Goal: Book appointment/travel/reservation

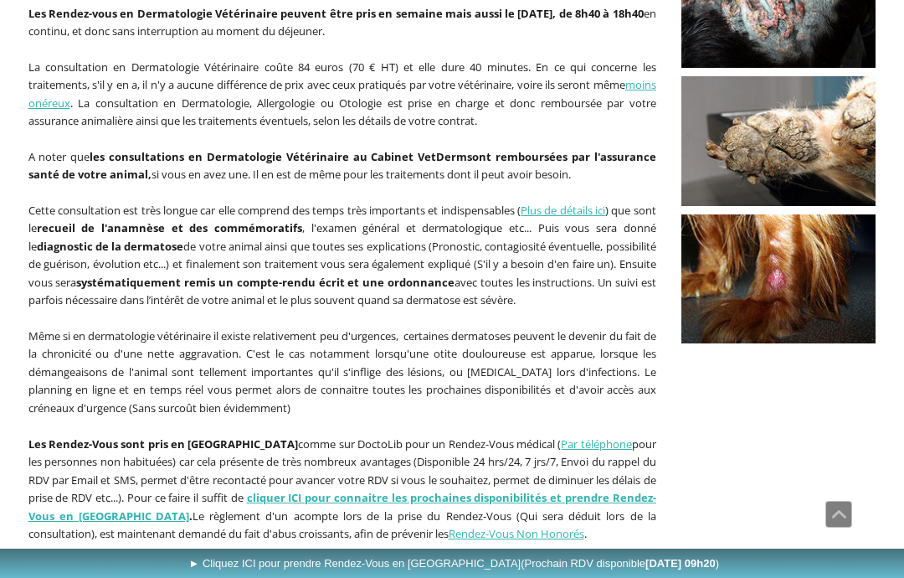
scroll to position [449, 0]
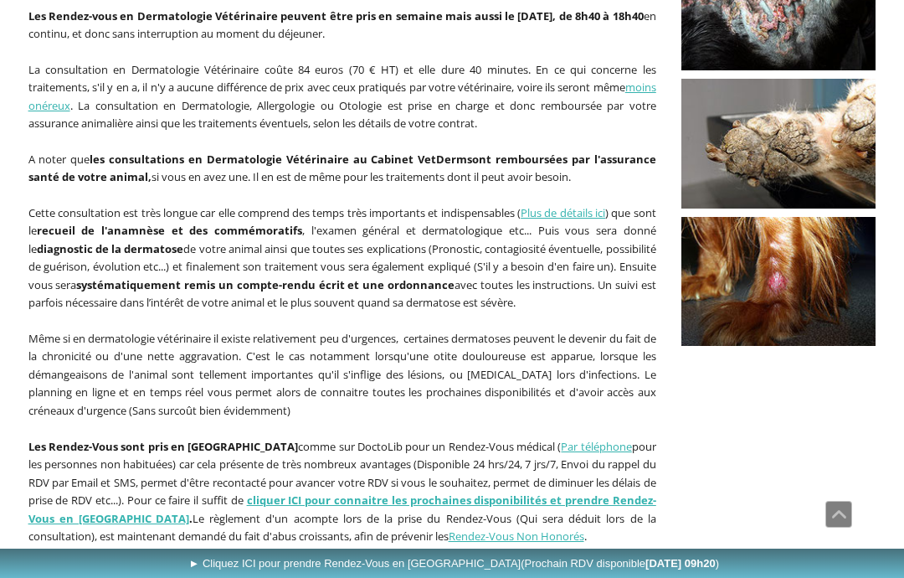
click at [431, 492] on link "cliquer ICI pour connaitre les prochaines disponibilités et prendre Rendez-Vous…" at bounding box center [342, 508] width 628 height 33
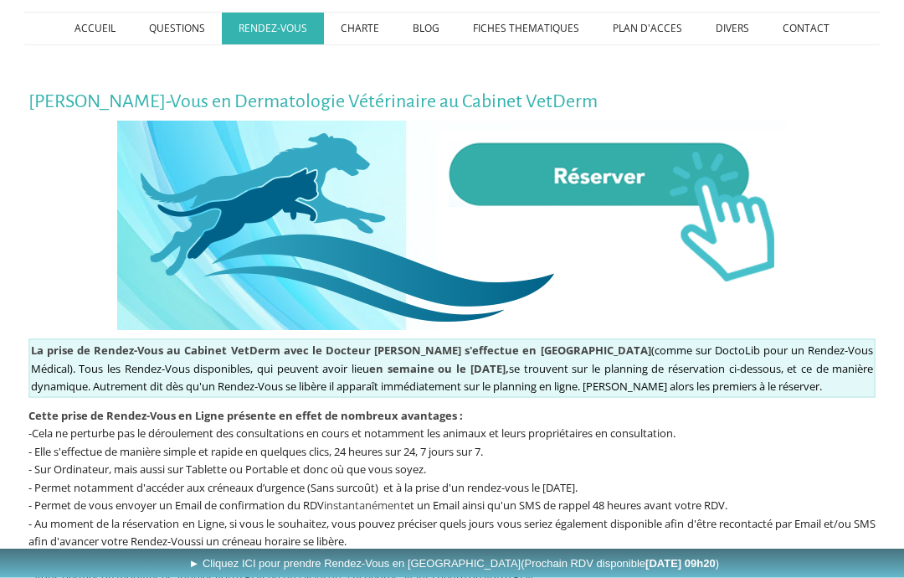
scroll to position [229, 0]
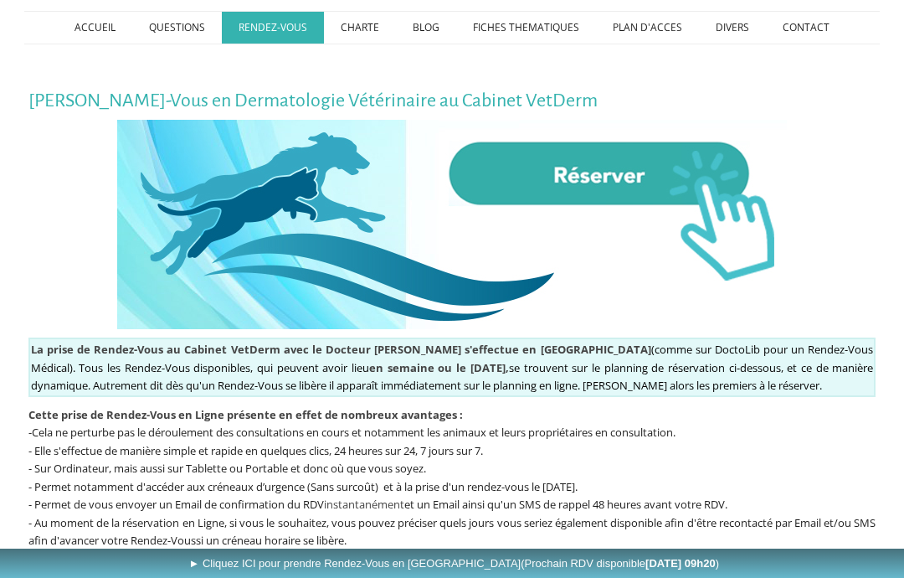
click at [744, 225] on img at bounding box center [452, 224] width 670 height 209
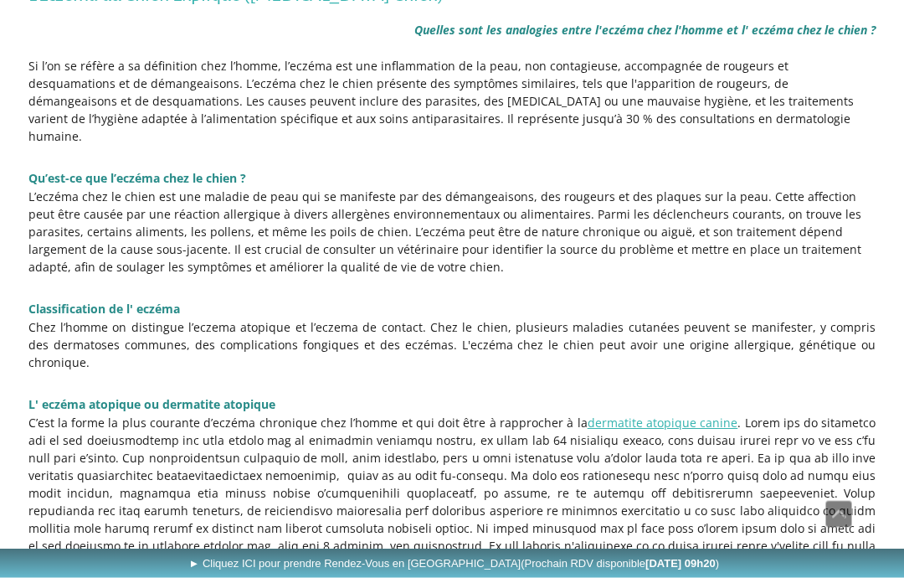
scroll to position [349, 0]
